Goal: Find specific page/section: Find specific page/section

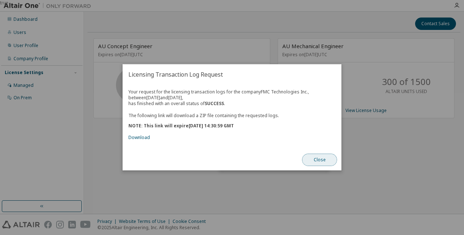
click at [313, 161] on button "Close" at bounding box center [319, 160] width 35 height 12
